Goal: Find contact information: Find contact information

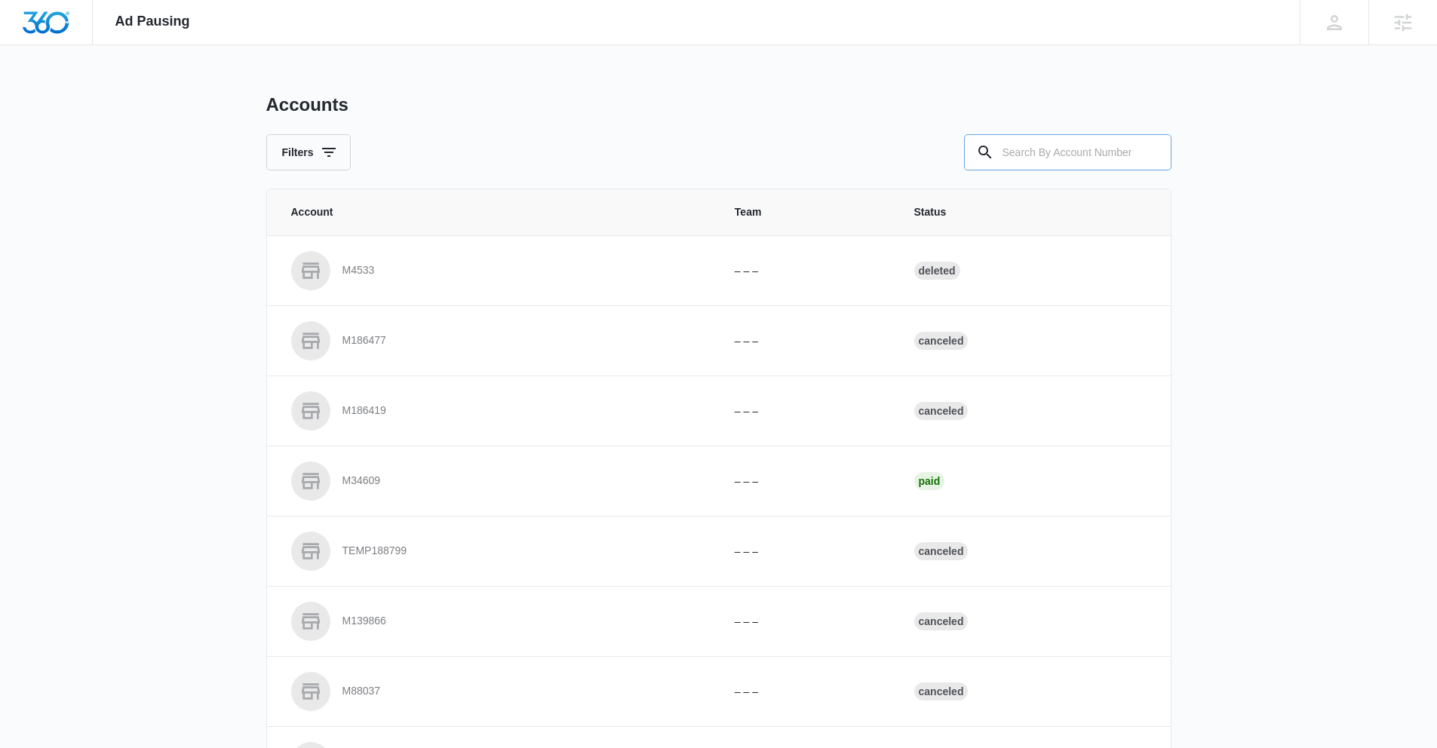
click at [1032, 146] on input "text" at bounding box center [1067, 152] width 207 height 36
drag, startPoint x: 1073, startPoint y: 153, endPoint x: 951, endPoint y: 149, distance: 122.2
click at [951, 149] on div "Filters M321831" at bounding box center [718, 152] width 905 height 36
type input "M321831"
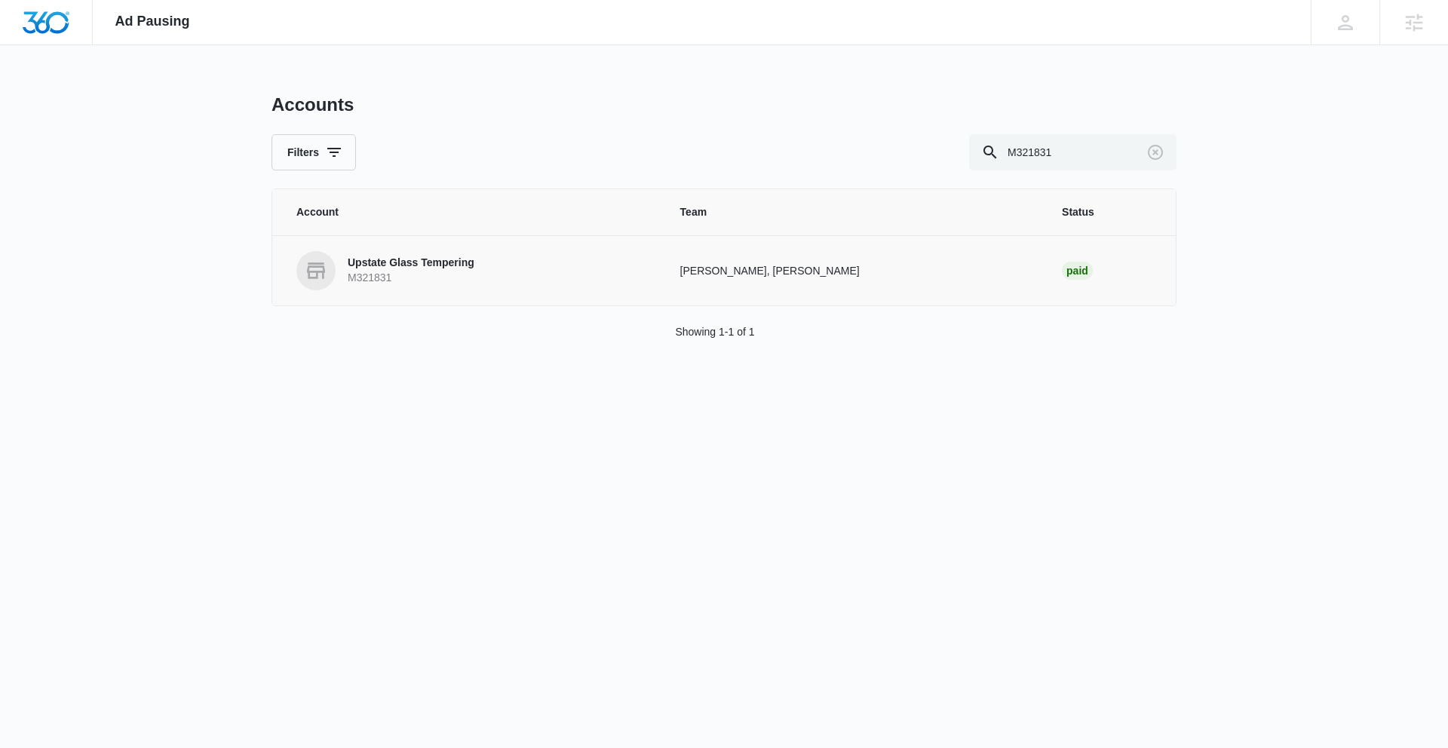
click at [360, 265] on p "Upstate Glass Tempering" at bounding box center [411, 263] width 127 height 15
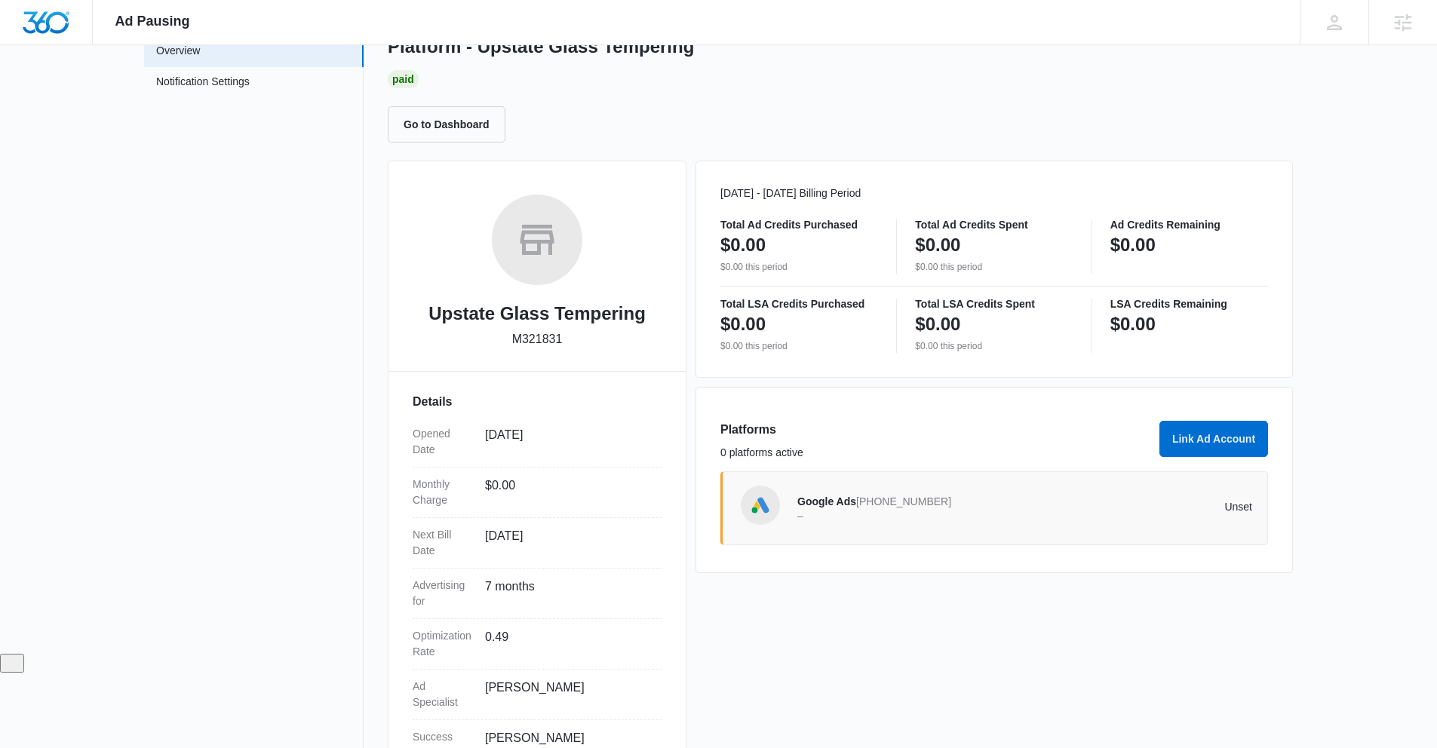
scroll to position [101, 0]
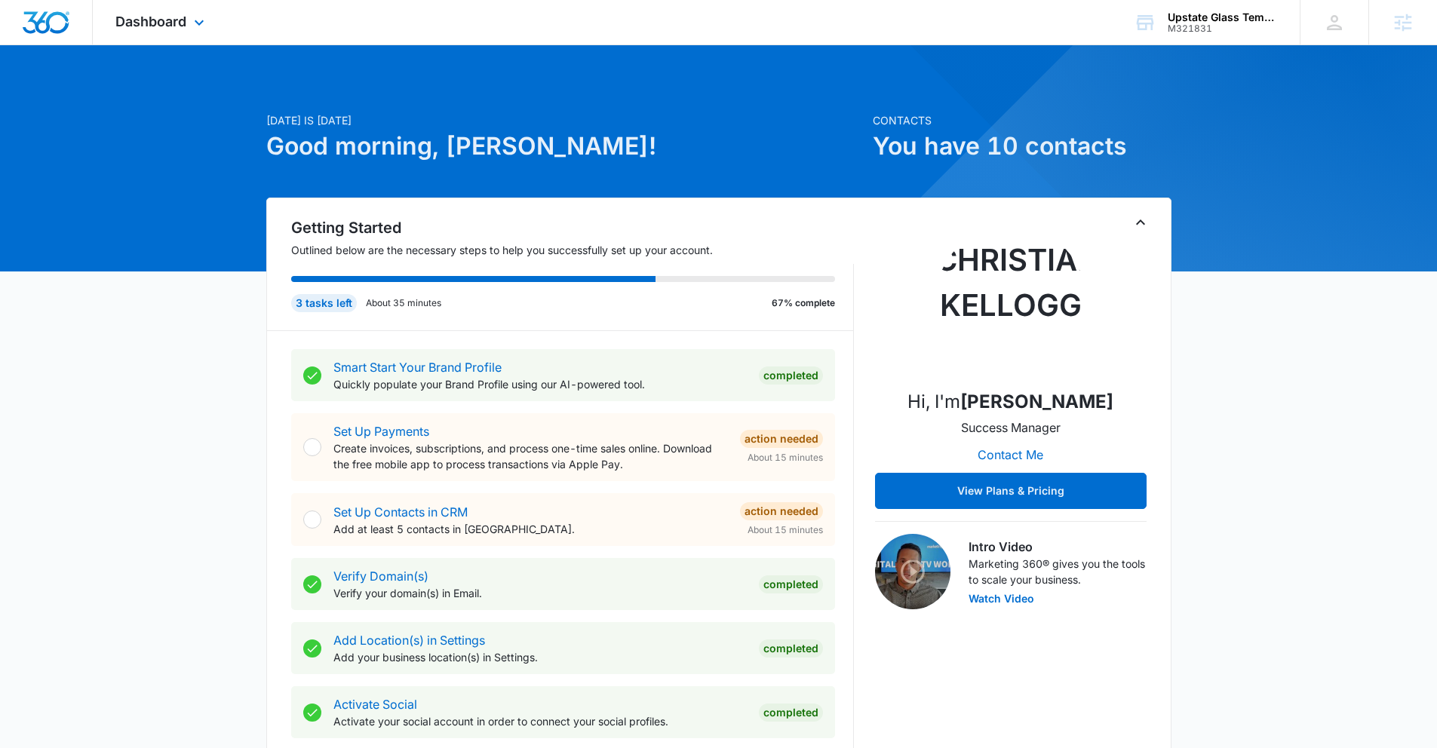
click at [155, 32] on div "Dashboard Apps Reputation Websites Forms CRM Email Social Content Ads Intellige…" at bounding box center [162, 22] width 138 height 44
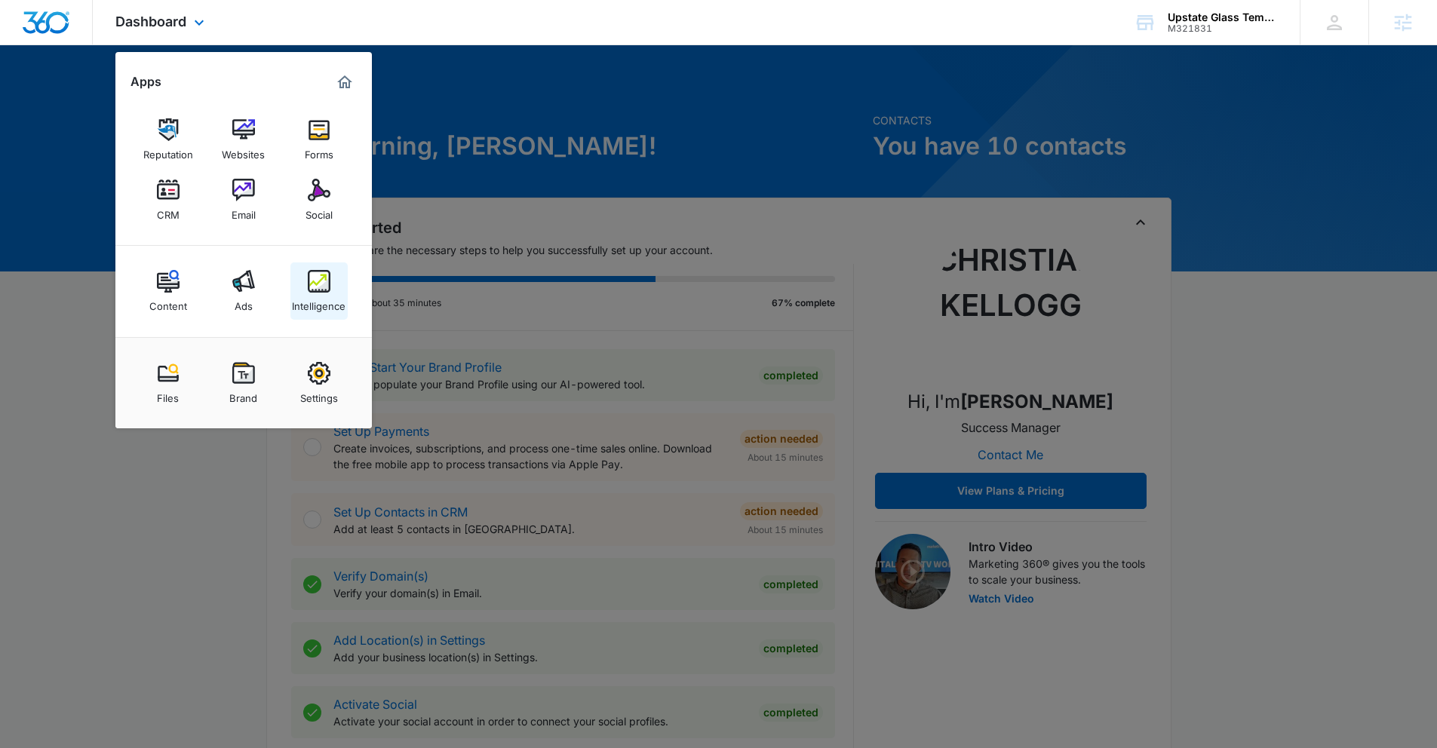
click at [308, 278] on img at bounding box center [319, 281] width 23 height 23
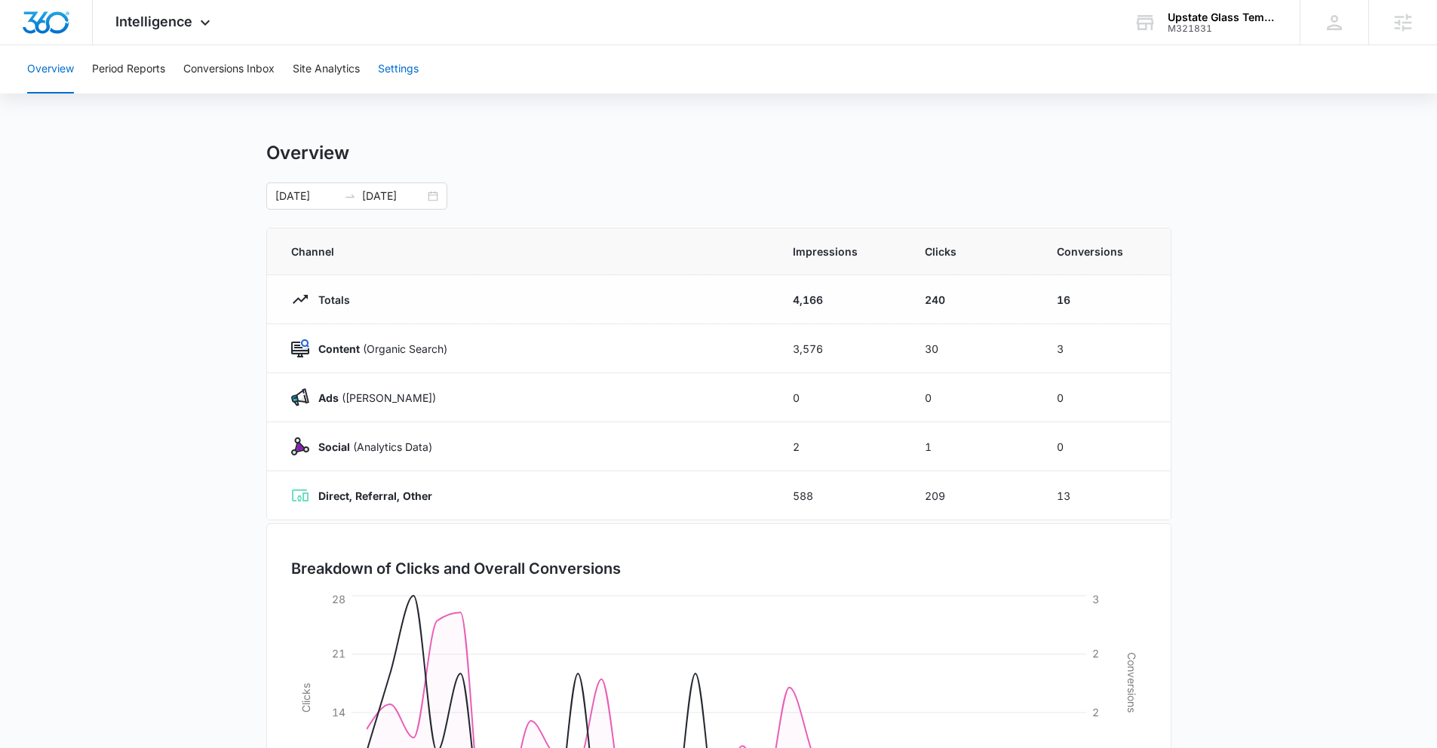
click at [396, 74] on button "Settings" at bounding box center [398, 69] width 41 height 48
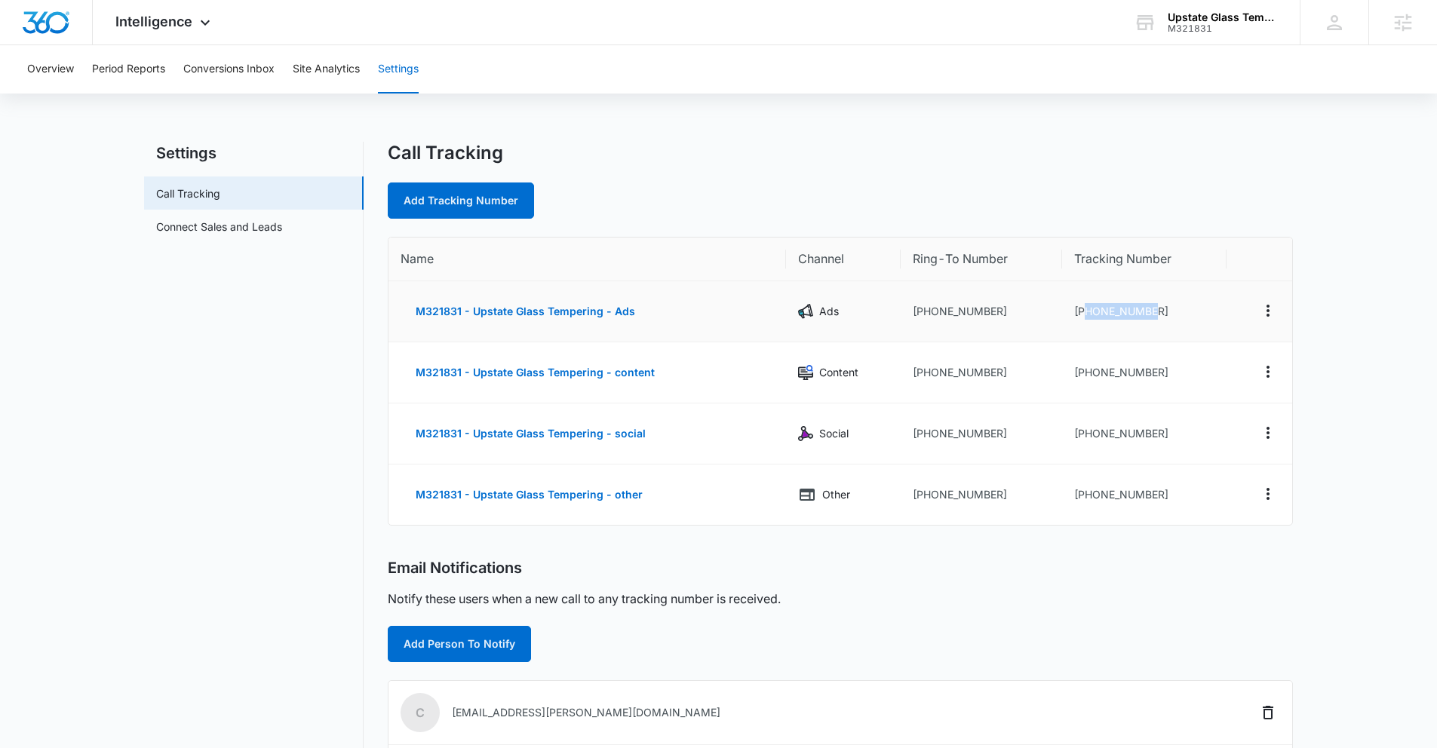
drag, startPoint x: 1083, startPoint y: 311, endPoint x: 1154, endPoint y: 311, distance: 70.9
click at [1154, 311] on td "+18452056412" at bounding box center [1144, 311] width 164 height 61
copy td "8452056412"
click at [167, 23] on span "Intelligence" at bounding box center [153, 22] width 77 height 16
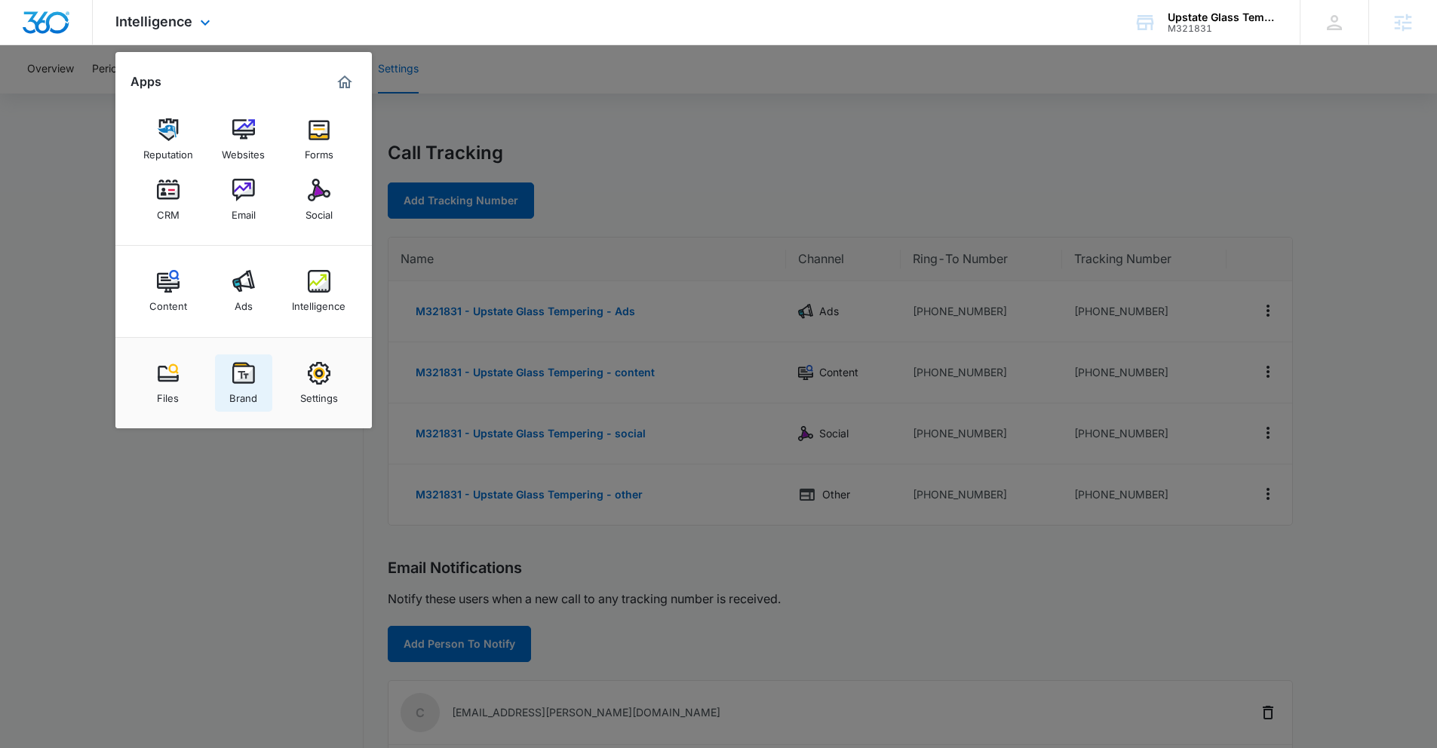
click at [234, 378] on img at bounding box center [243, 373] width 23 height 23
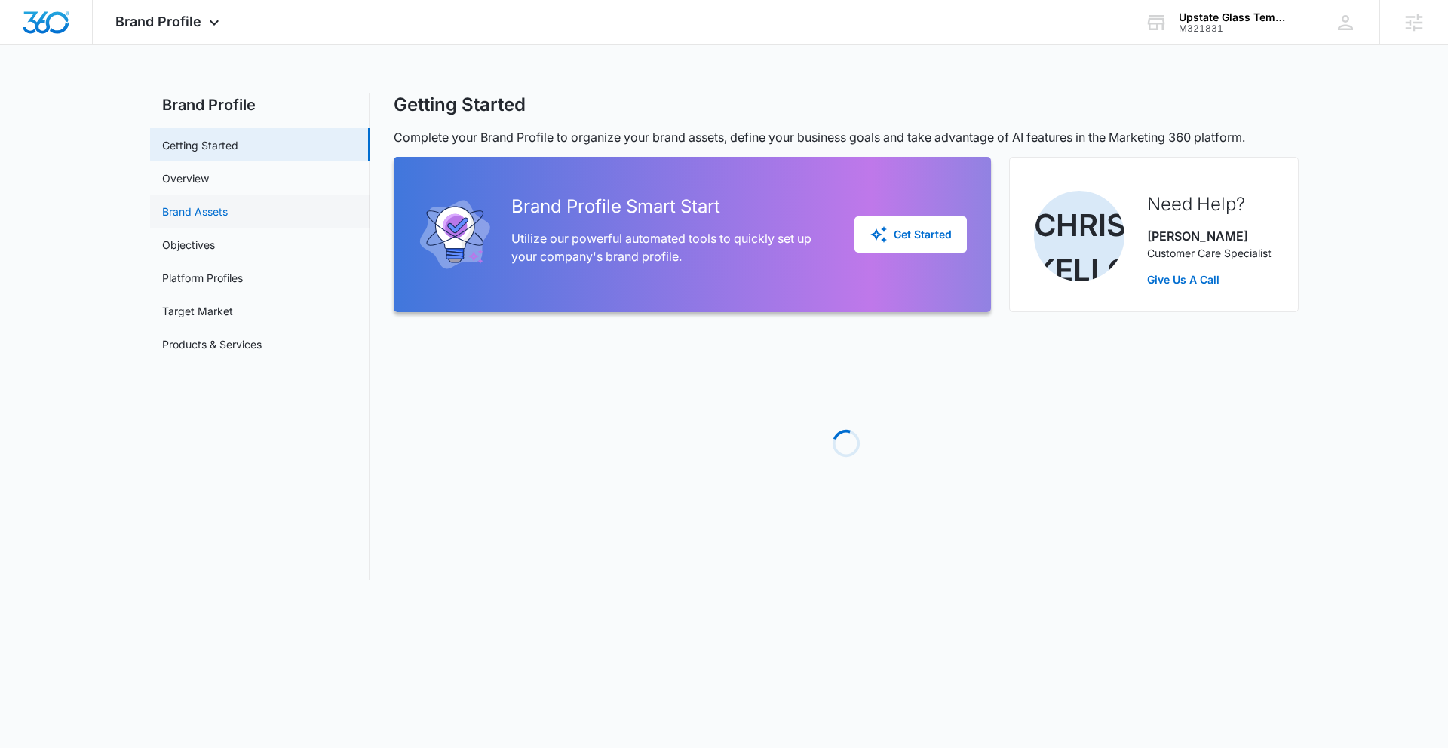
click at [198, 214] on link "Brand Assets" at bounding box center [195, 212] width 66 height 16
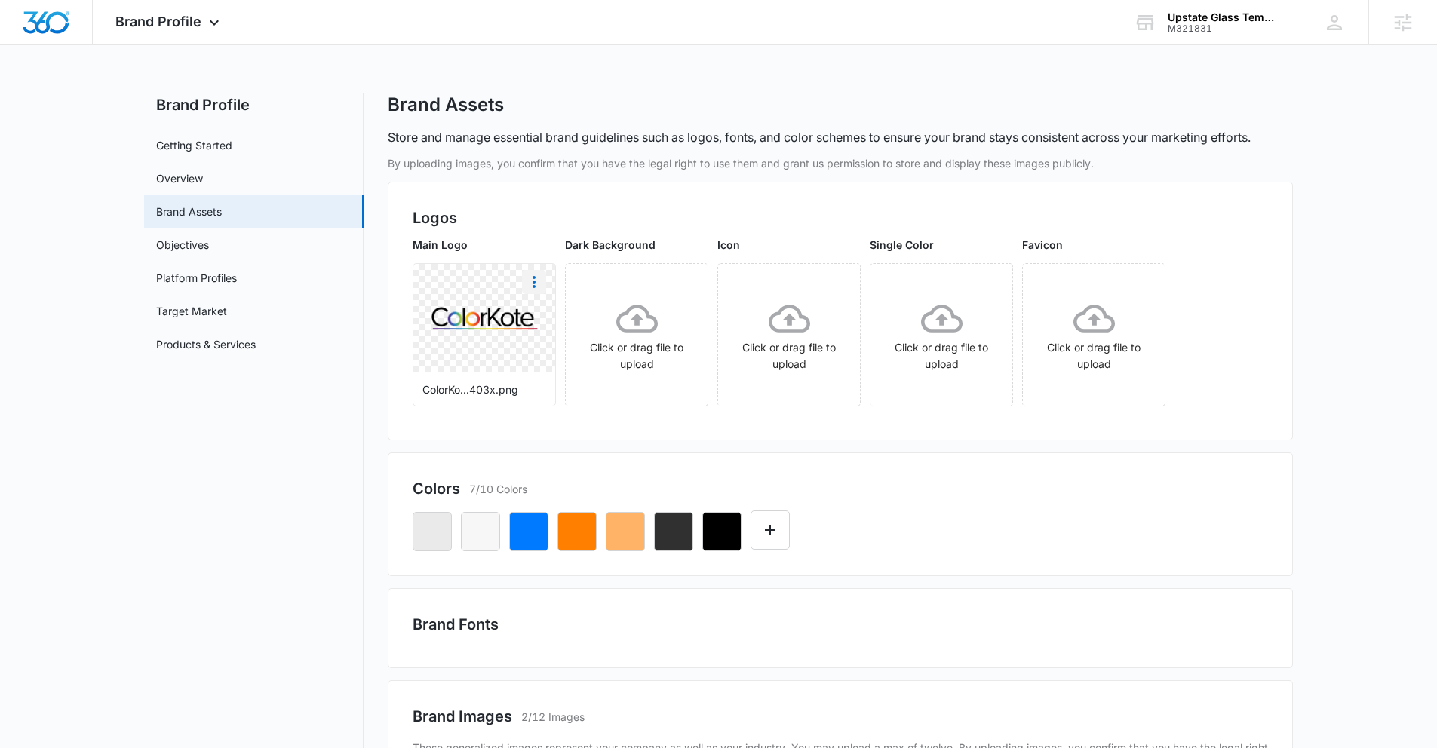
click at [534, 286] on icon "More" at bounding box center [533, 282] width 3 height 12
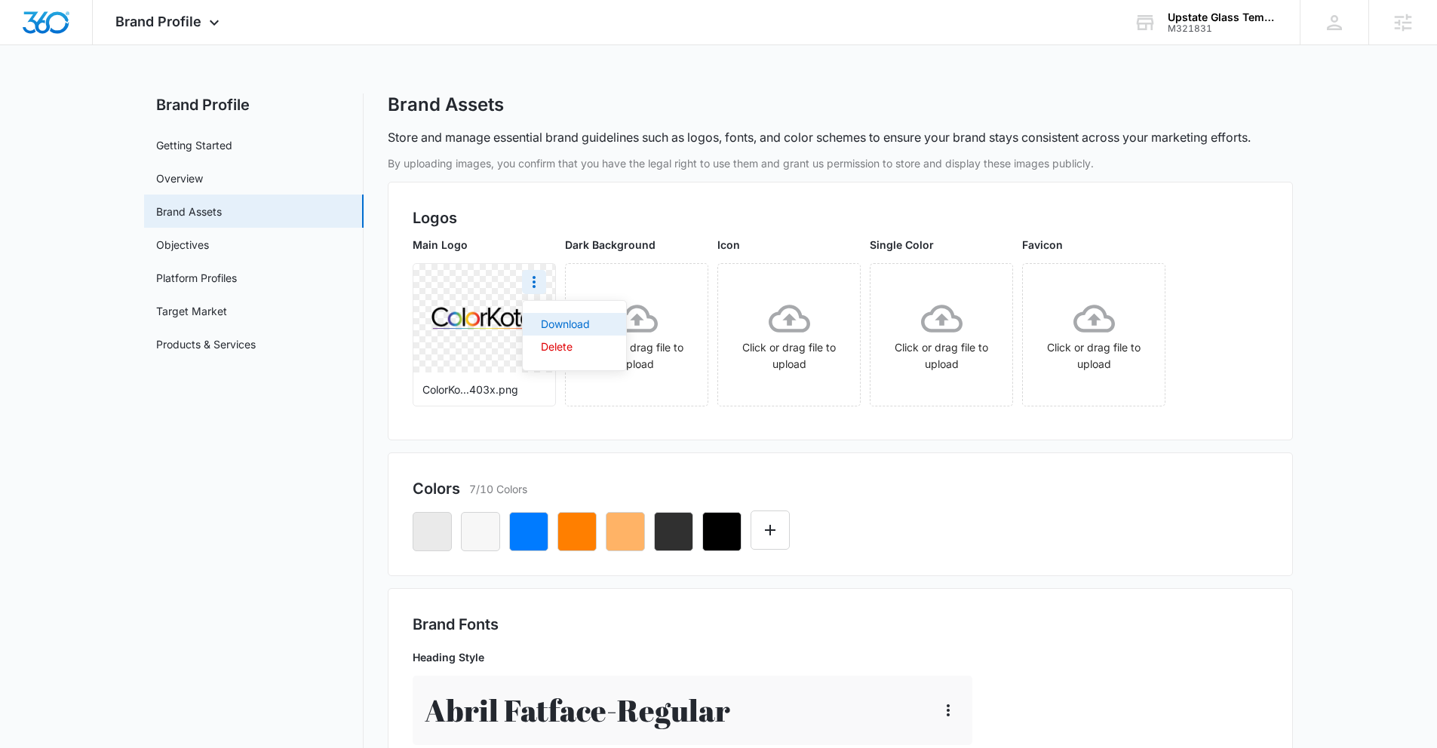
click at [569, 320] on div "Download" at bounding box center [565, 324] width 49 height 11
click at [228, 17] on div "Brand Profile Apps Reputation Websites Forms CRM Email Social Content Ads Intel…" at bounding box center [169, 22] width 153 height 44
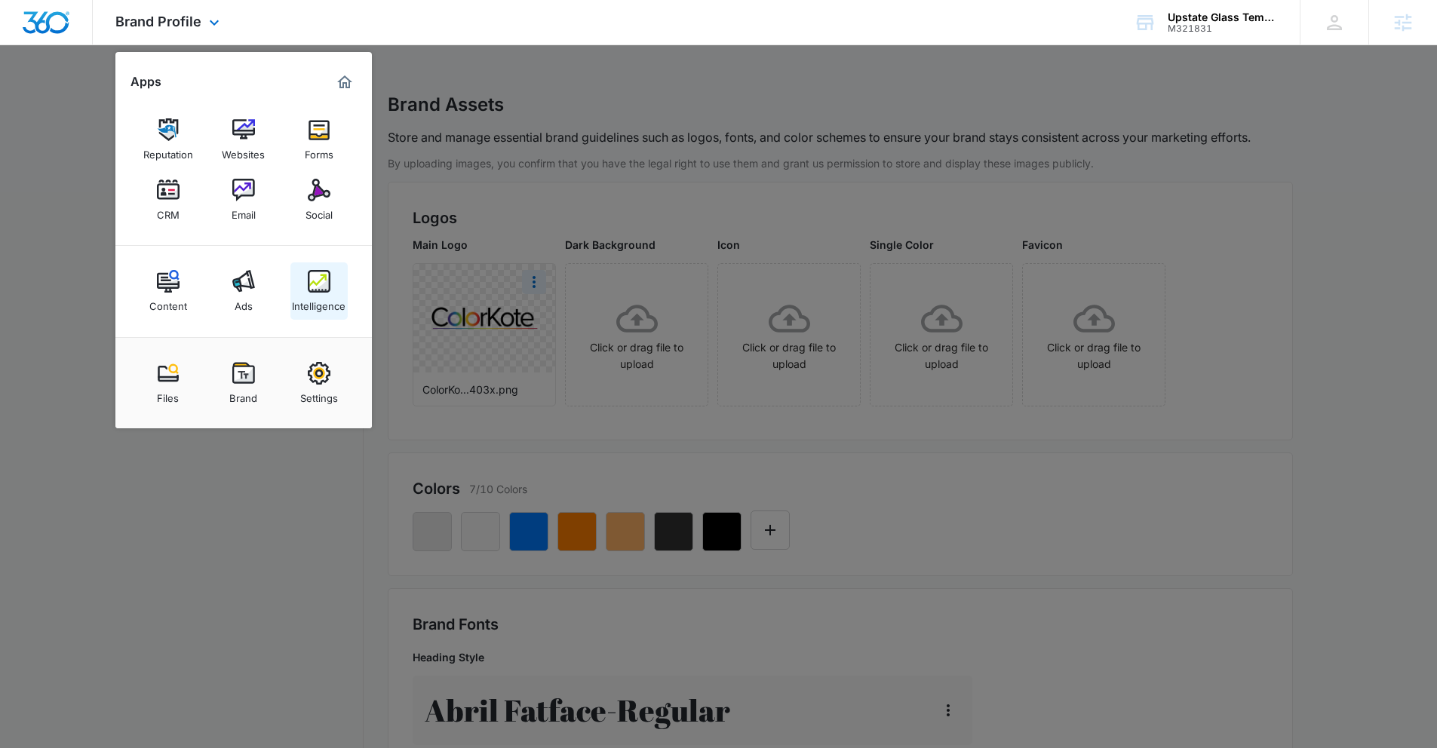
click at [320, 274] on img at bounding box center [319, 281] width 23 height 23
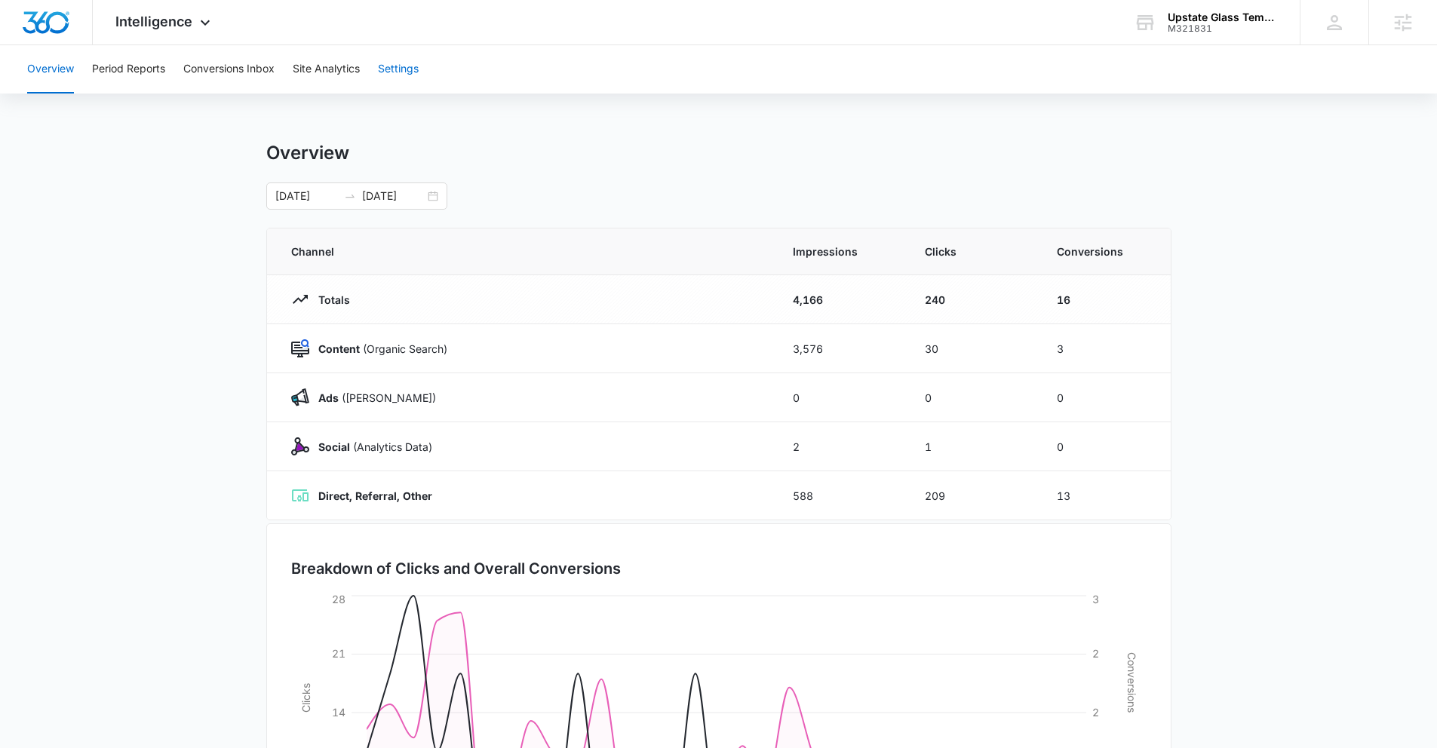
click at [397, 68] on button "Settings" at bounding box center [398, 69] width 41 height 48
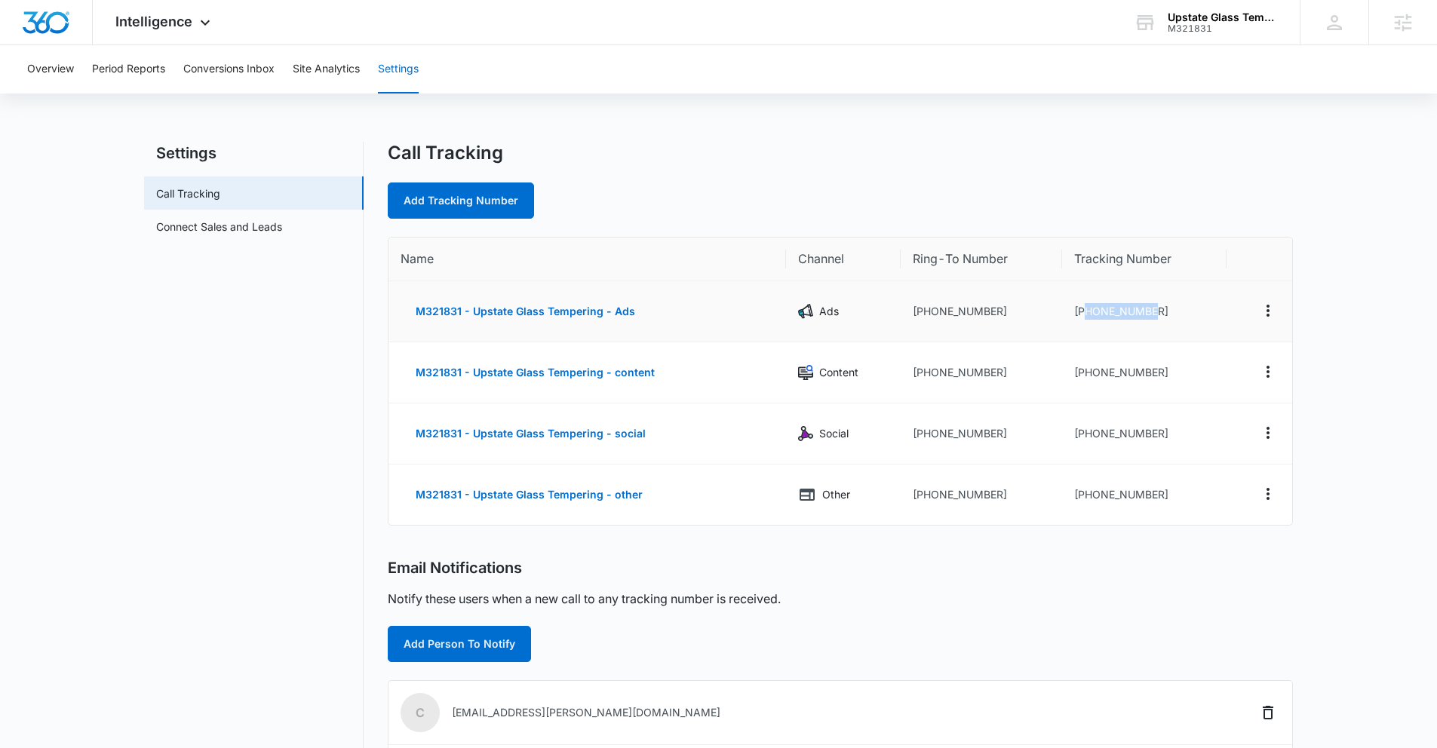
drag, startPoint x: 1084, startPoint y: 314, endPoint x: 1173, endPoint y: 314, distance: 89.0
click at [1173, 314] on td "+18452056412" at bounding box center [1144, 311] width 164 height 61
copy td "8452056412"
